Goal: Find contact information: Find contact information

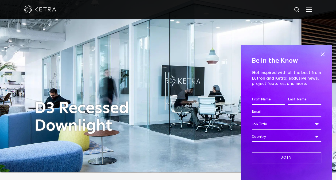
scroll to position [8, 0]
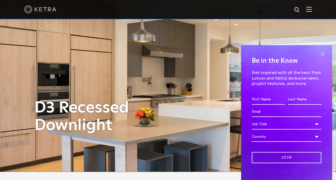
click at [319, 51] on span at bounding box center [323, 55] width 8 height 8
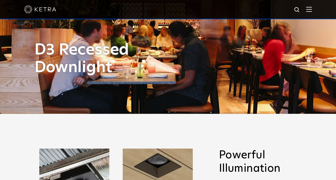
scroll to position [0, 0]
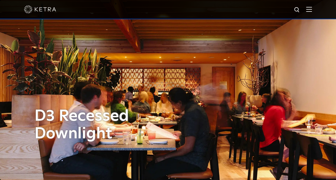
click at [310, 9] on img at bounding box center [309, 9] width 6 height 5
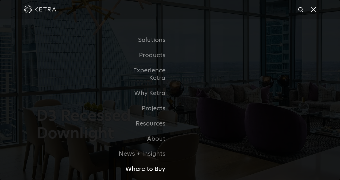
click at [157, 162] on link "Where to Buy" at bounding box center [142, 169] width 55 height 15
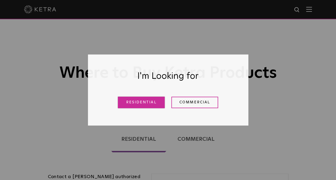
click at [155, 108] on link "Residential" at bounding box center [141, 102] width 47 height 11
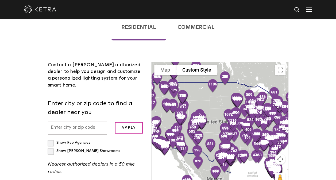
scroll to position [112, 0]
click at [85, 129] on input "text" at bounding box center [77, 128] width 59 height 14
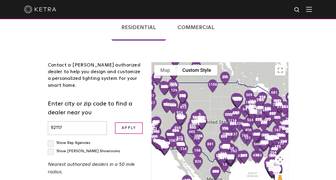
type input "92117"
click at [115, 122] on input "Apply" at bounding box center [129, 127] width 28 height 11
click at [130, 130] on input "Apply" at bounding box center [129, 127] width 28 height 11
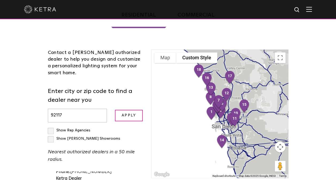
scroll to position [126, 0]
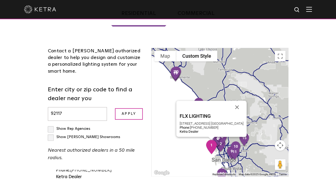
click at [209, 143] on img "1" at bounding box center [212, 147] width 16 height 19
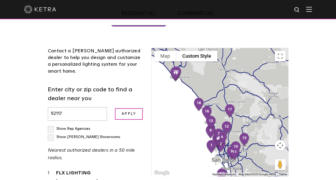
scroll to position [157, 0]
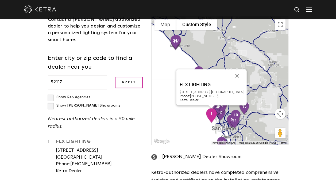
click at [72, 139] on link "FLX LIGHTING" at bounding box center [100, 142] width 88 height 7
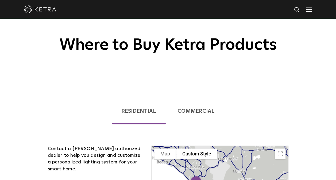
scroll to position [0, 0]
